Goal: Entertainment & Leisure: Consume media (video, audio)

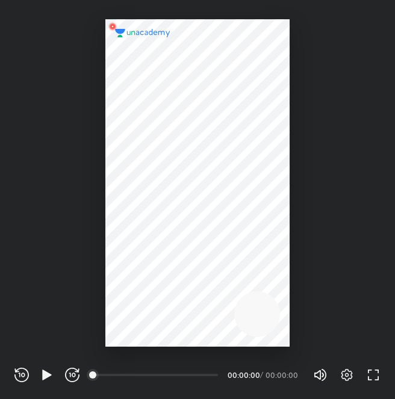
scroll to position [399, 395]
click at [46, 374] on icon "button" at bounding box center [46, 375] width 9 height 10
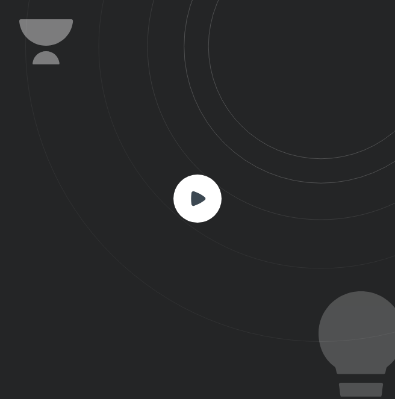
click at [198, 192] on icon at bounding box center [198, 198] width 14 height 14
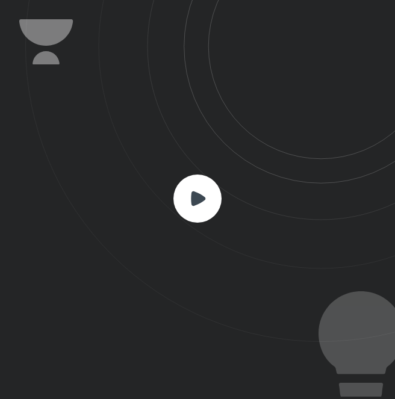
click at [198, 192] on icon at bounding box center [198, 198] width 14 height 14
click at [194, 192] on icon at bounding box center [198, 198] width 14 height 14
click at [191, 207] on rect at bounding box center [198, 199] width 48 height 48
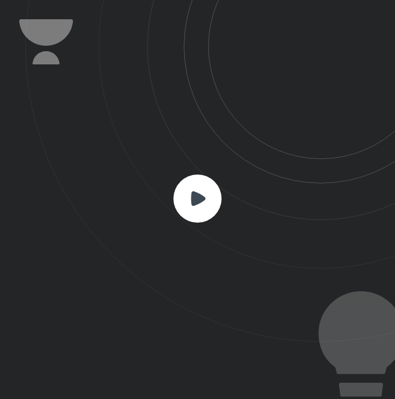
click at [191, 207] on rect at bounding box center [198, 199] width 48 height 48
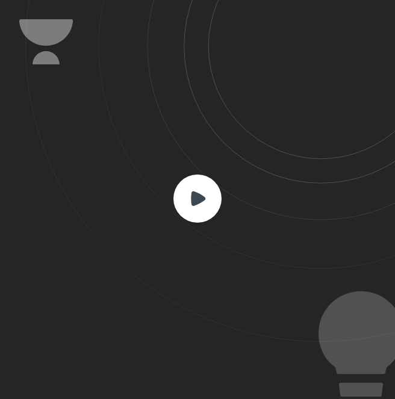
click at [191, 207] on rect at bounding box center [198, 199] width 48 height 48
click at [202, 196] on icon at bounding box center [198, 198] width 14 height 14
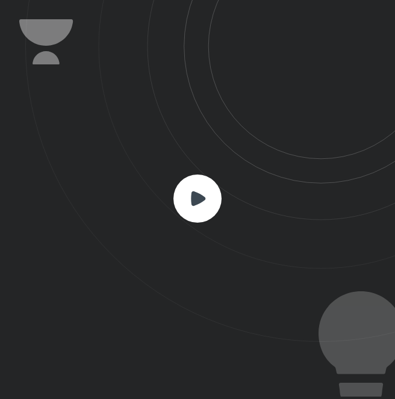
click at [202, 196] on icon at bounding box center [198, 198] width 14 height 14
click at [214, 208] on rect at bounding box center [198, 199] width 48 height 48
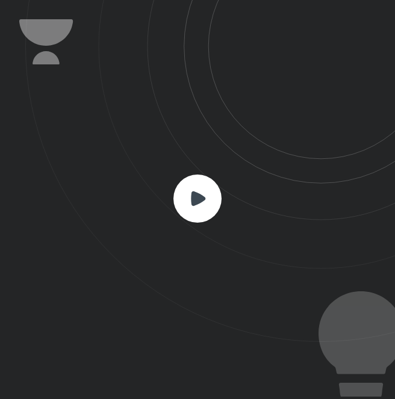
click at [214, 208] on rect at bounding box center [198, 199] width 48 height 48
click at [395, 0] on html "CONNECTING TO 's CLASS REWIND (J) PLAY (K) FORWARD (L) 00:00 00:00:00 / 00:00:0…" at bounding box center [197, 0] width 395 height 0
